Goal: Task Accomplishment & Management: Manage account settings

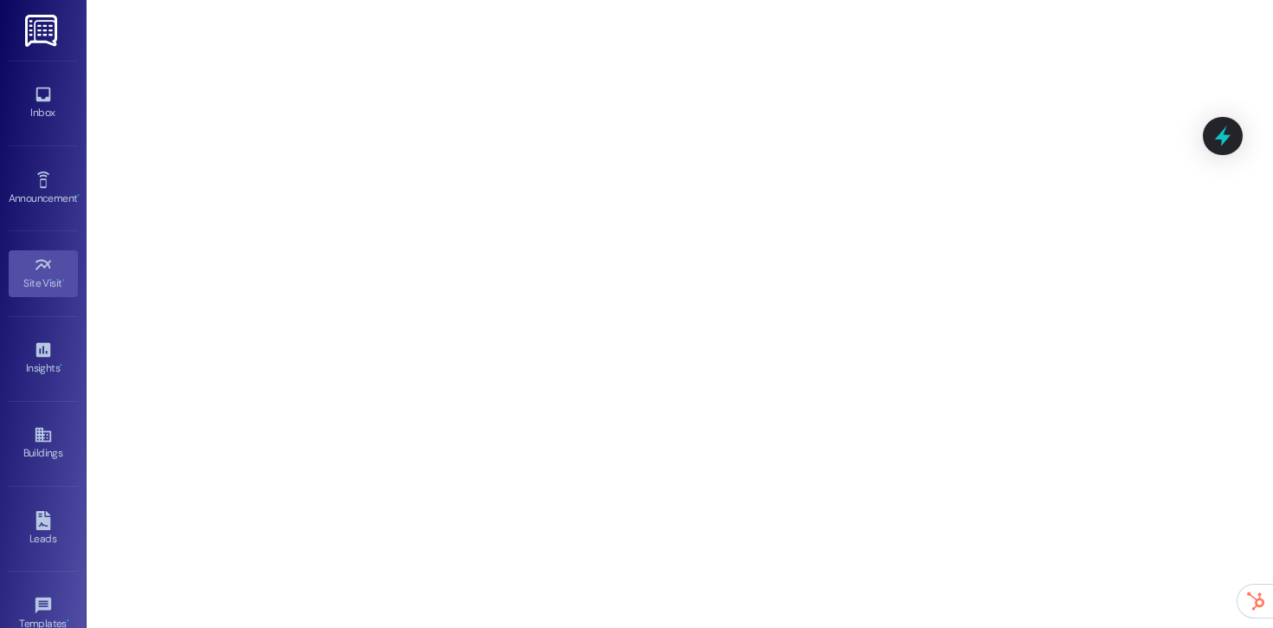
scroll to position [198, 0]
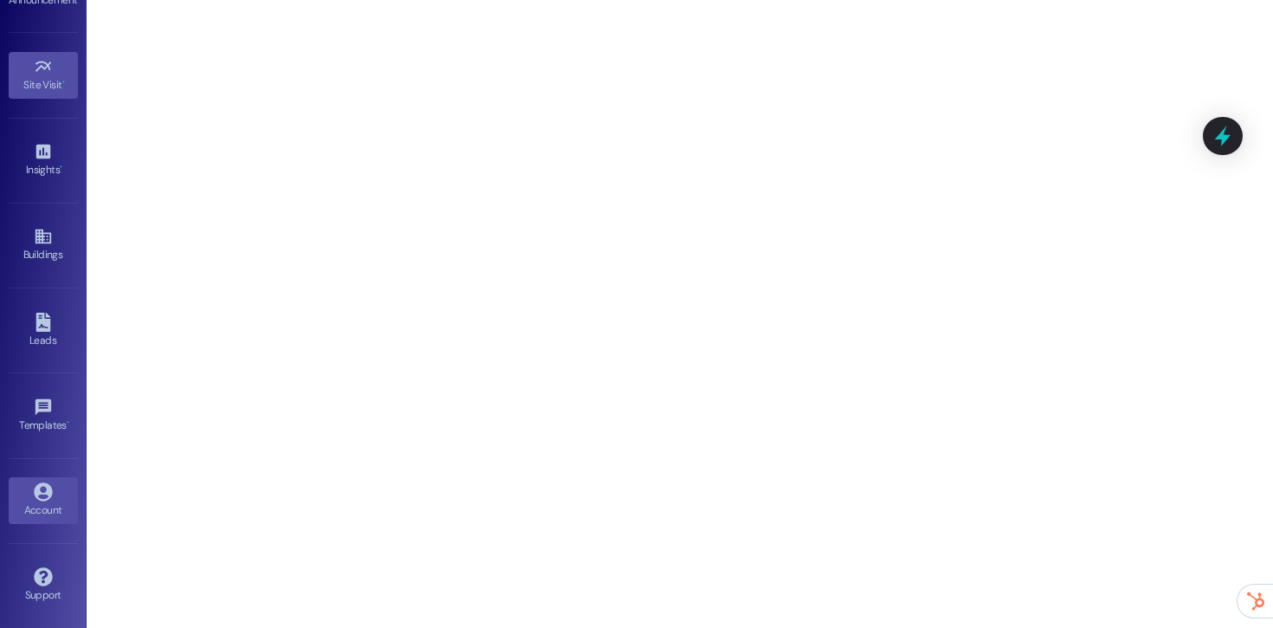
click at [43, 508] on div "Account" at bounding box center [43, 509] width 87 height 17
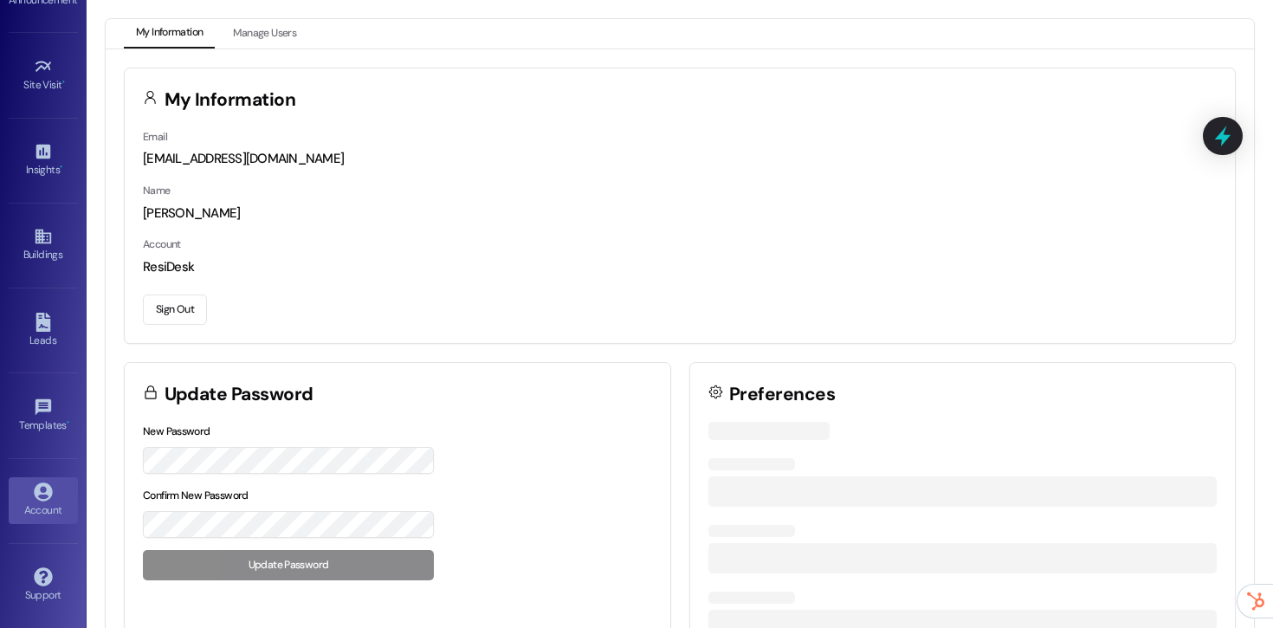
click at [189, 309] on button "Sign Out" at bounding box center [175, 309] width 64 height 30
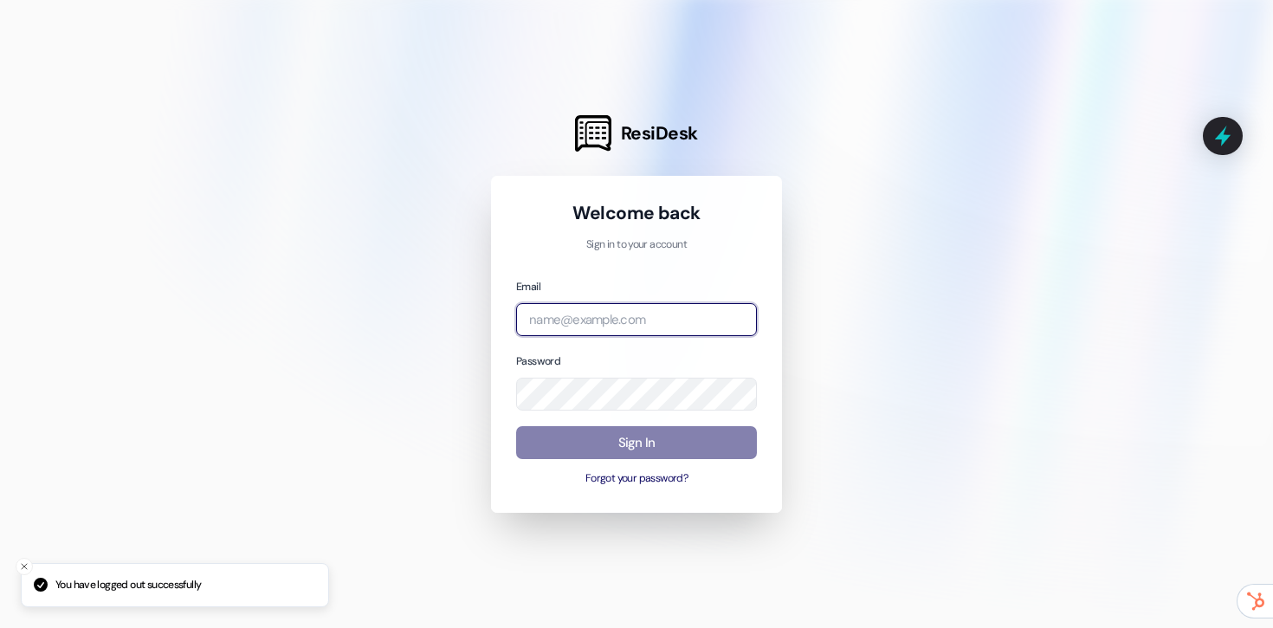
click at [600, 319] on input "email" at bounding box center [636, 320] width 241 height 34
type input "[EMAIL_ADDRESS][DOMAIN_NAME]"
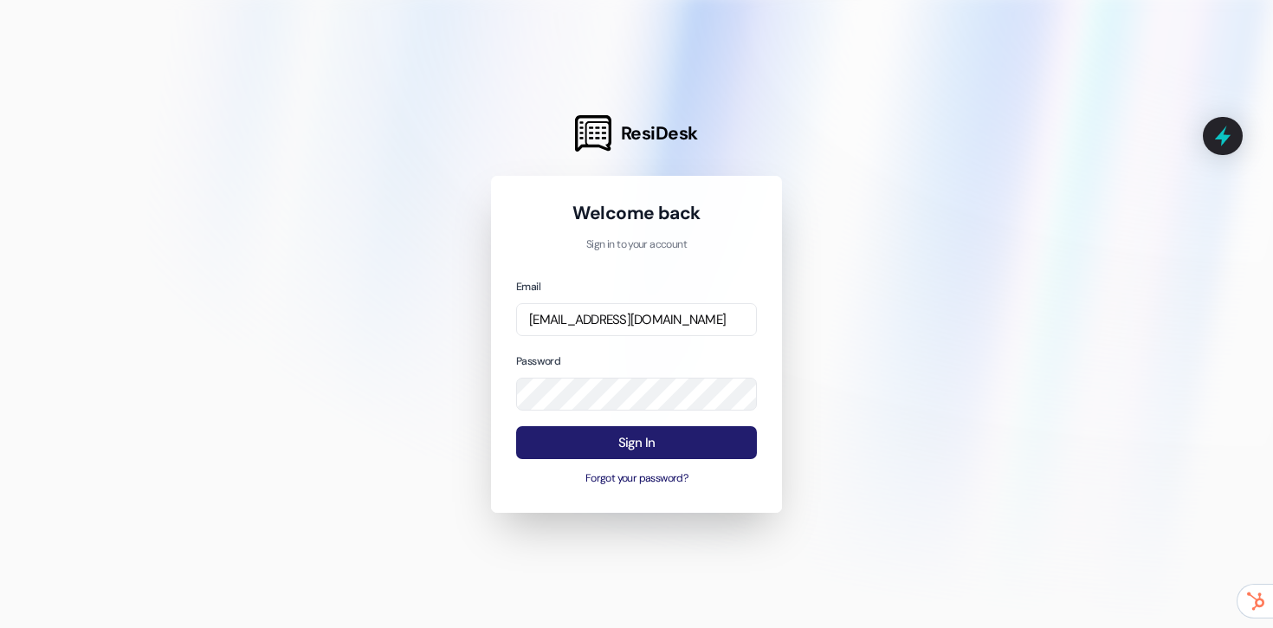
click at [634, 434] on button "Sign In" at bounding box center [636, 443] width 241 height 34
